Goal: Transaction & Acquisition: Purchase product/service

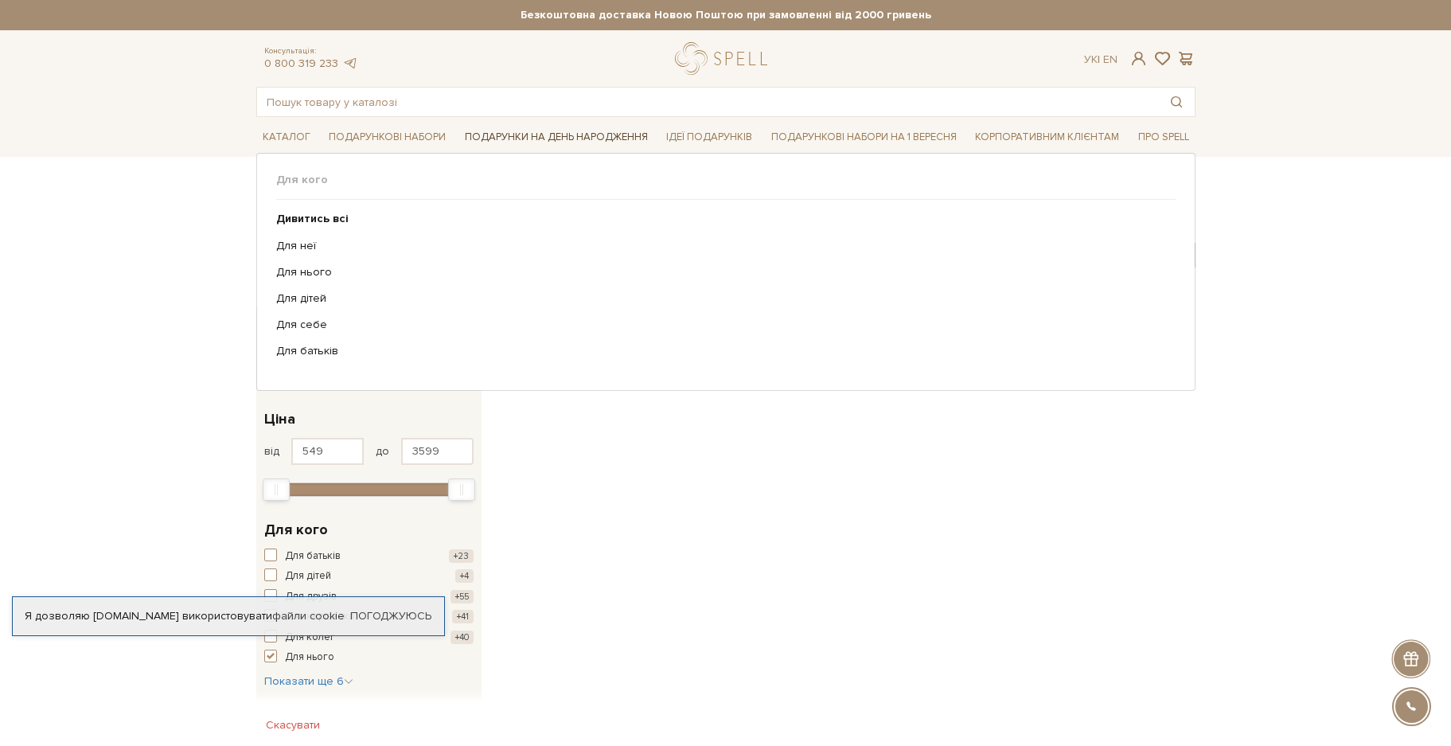
click at [549, 139] on link "Подарунки на День народження" at bounding box center [557, 137] width 196 height 25
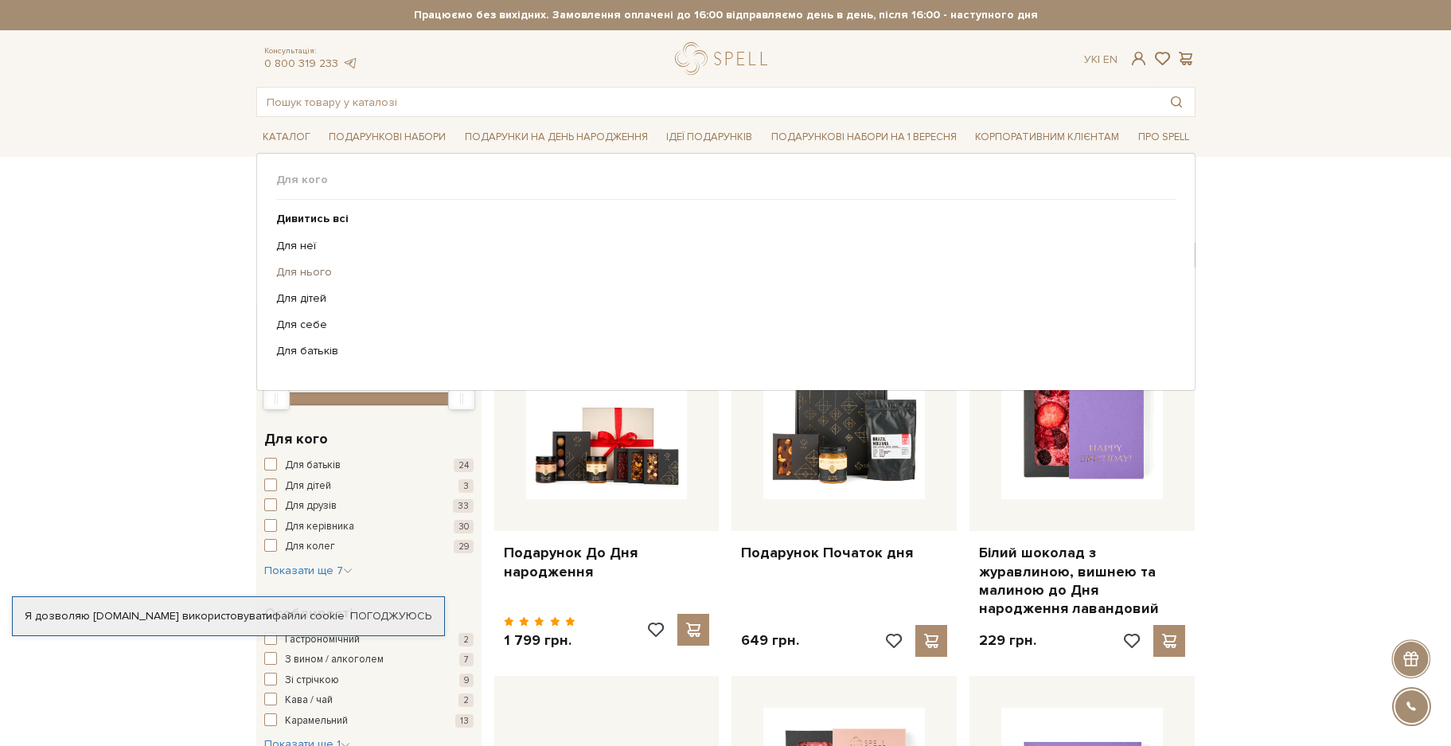
click at [311, 272] on link "Для нього" at bounding box center [720, 272] width 888 height 14
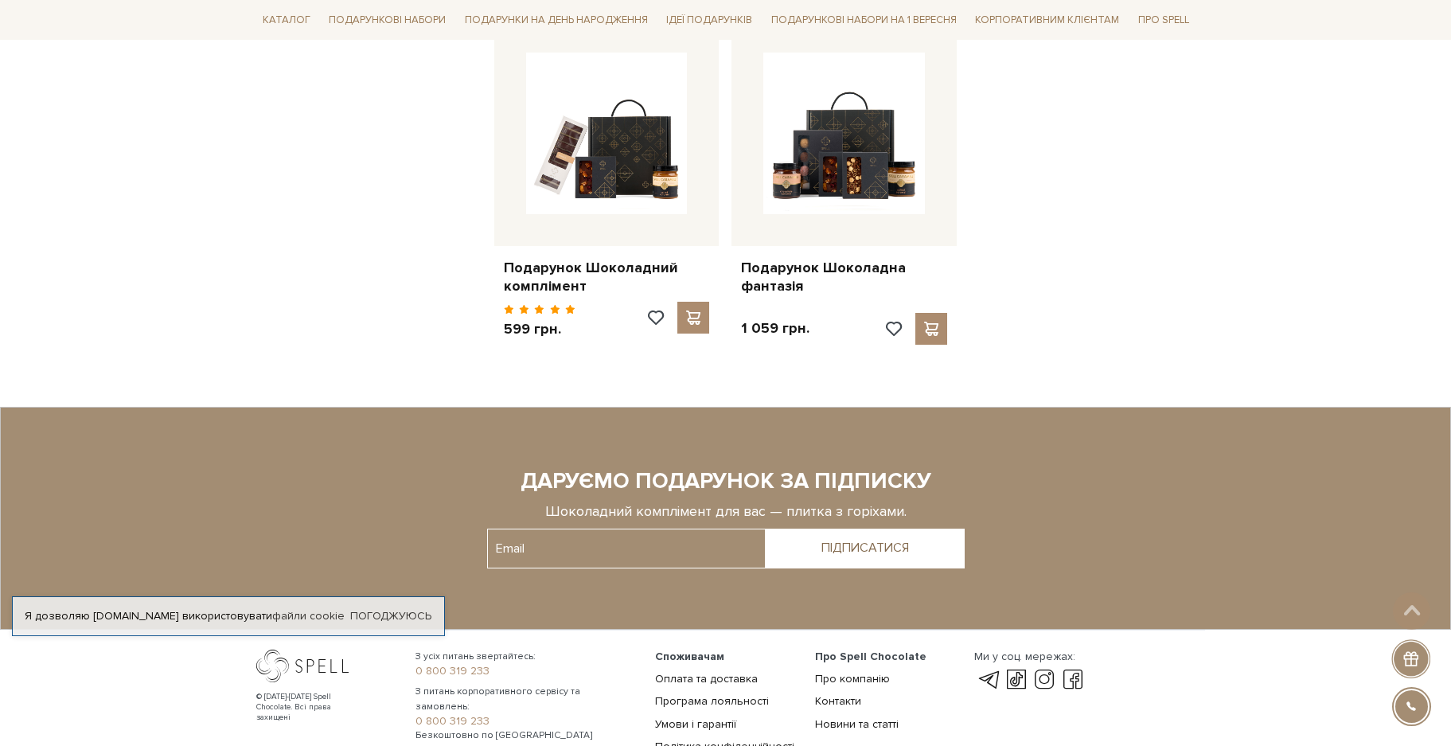
scroll to position [1583, 0]
